Goal: Submit feedback/report problem

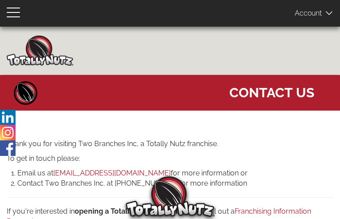
type input "RLjdDiIdNHKwbNw"
type input "opigohihil753@gmail.com"
type input "5906760048"
